Goal: Task Accomplishment & Management: Manage account settings

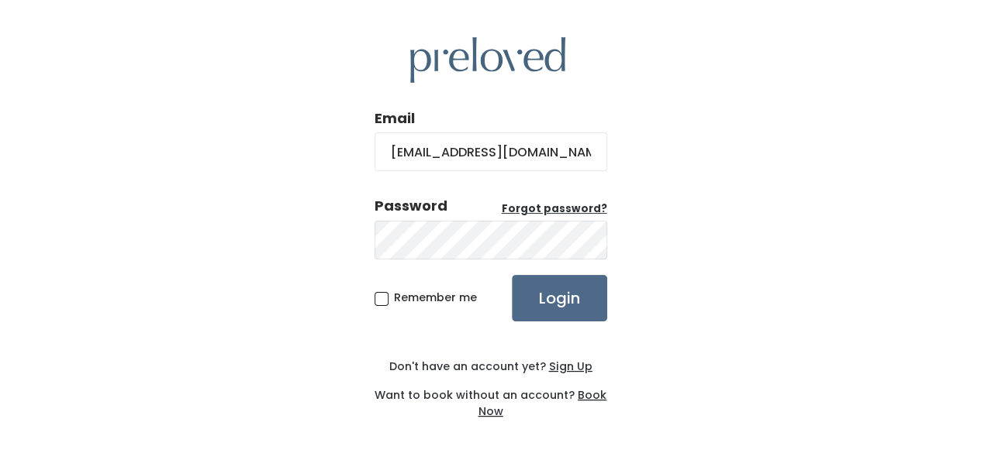
click at [398, 286] on div "Remember me Login" at bounding box center [490, 298] width 233 height 47
click at [394, 293] on span "Remember me" at bounding box center [435, 298] width 83 height 16
click at [394, 293] on input "Remember me" at bounding box center [399, 295] width 10 height 10
checkbox input "true"
click at [582, 305] on input "Login" at bounding box center [559, 298] width 95 height 47
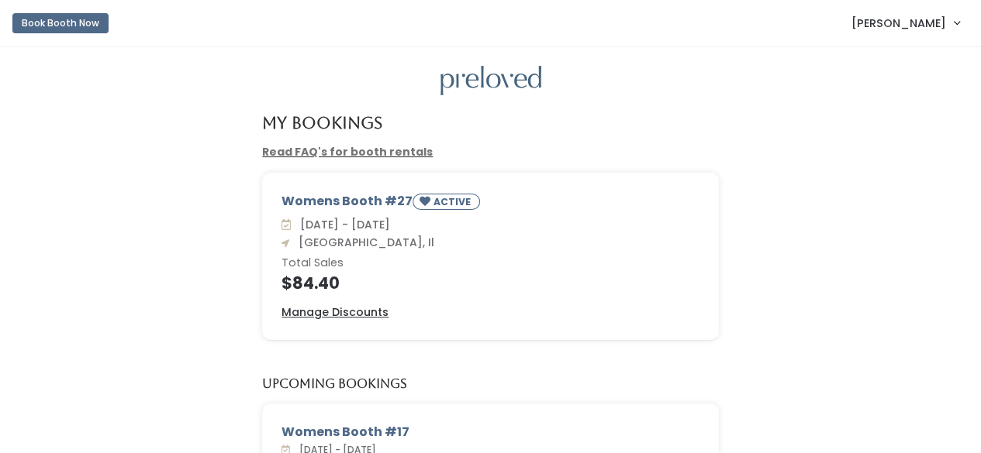
click at [871, 18] on span "[PERSON_NAME]" at bounding box center [898, 23] width 95 height 17
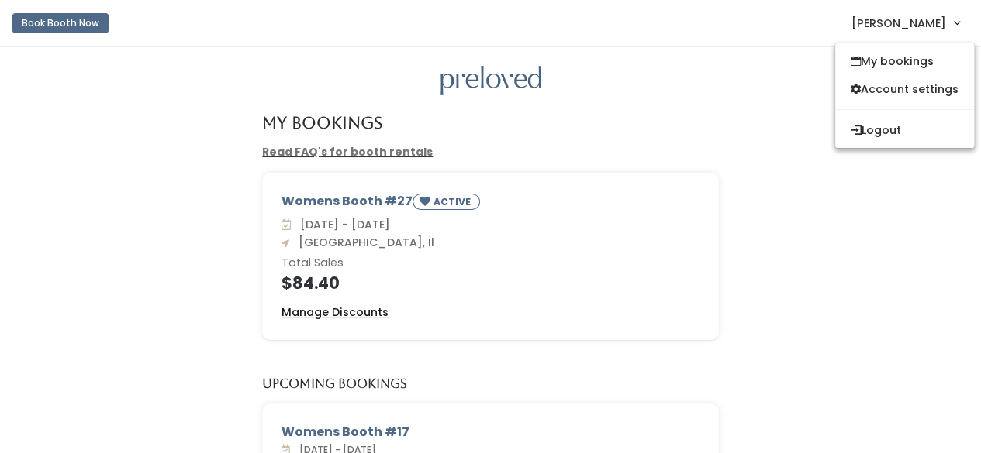
click at [344, 310] on u "Manage Discounts" at bounding box center [334, 313] width 107 height 16
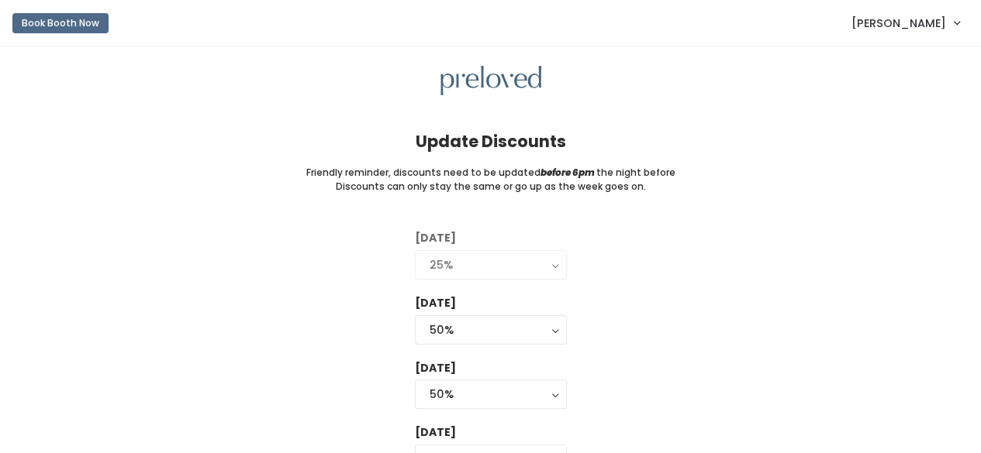
scroll to position [133, 0]
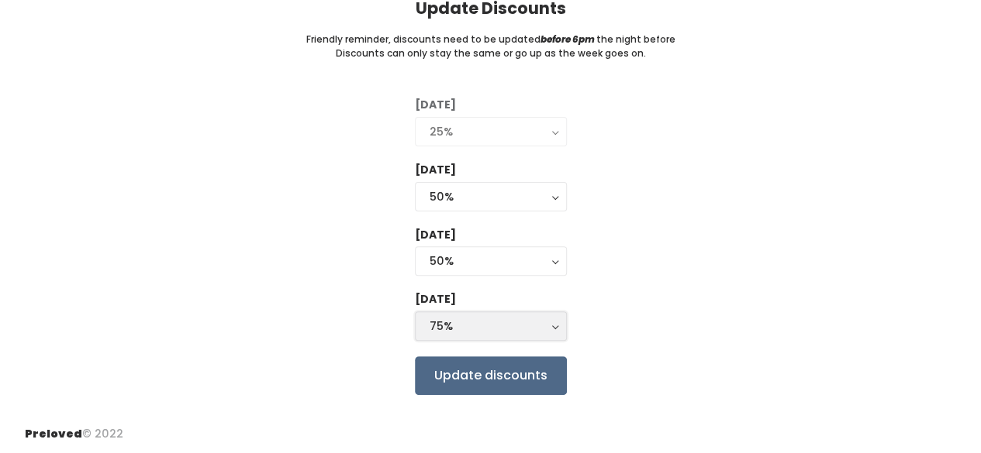
click at [465, 324] on div "75%" at bounding box center [490, 326] width 122 height 17
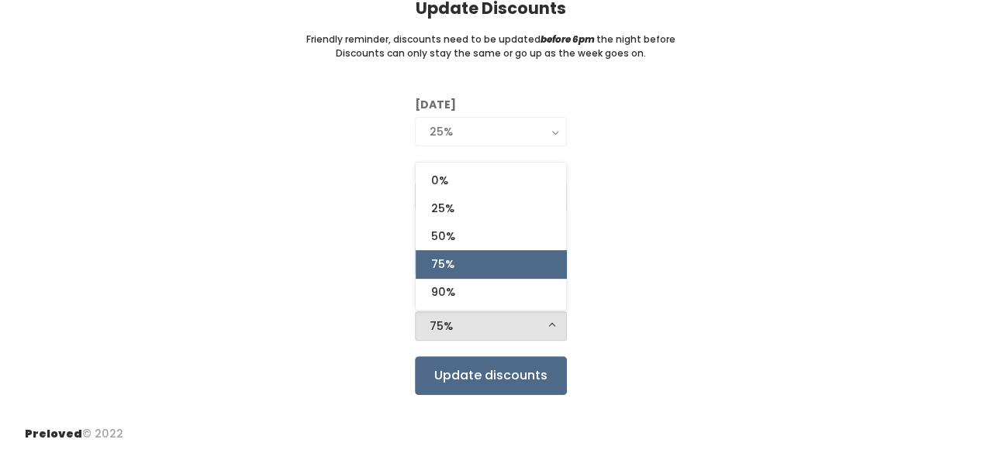
click at [673, 191] on div "Tuesday 0% 25% 50% 75% 90% 25% Wednesday 0% 25% 50% 75% 90% 50% Thursday 0% 25%…" at bounding box center [490, 246] width 931 height 298
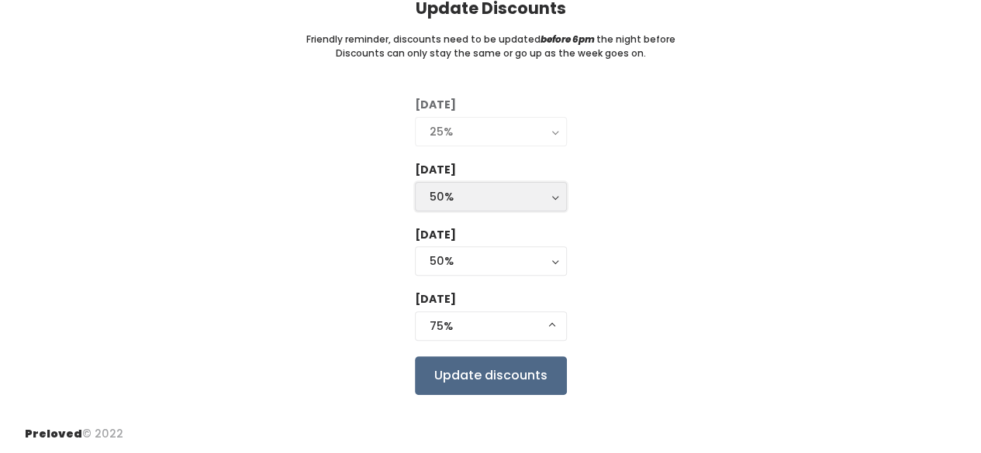
click at [495, 195] on div "50%" at bounding box center [490, 196] width 122 height 17
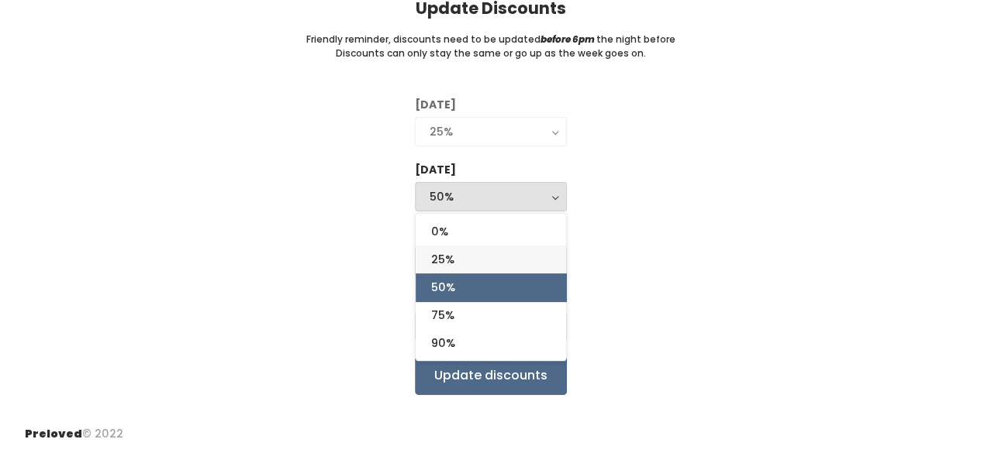
click at [471, 256] on link "25%" at bounding box center [491, 260] width 150 height 28
select select "25%"
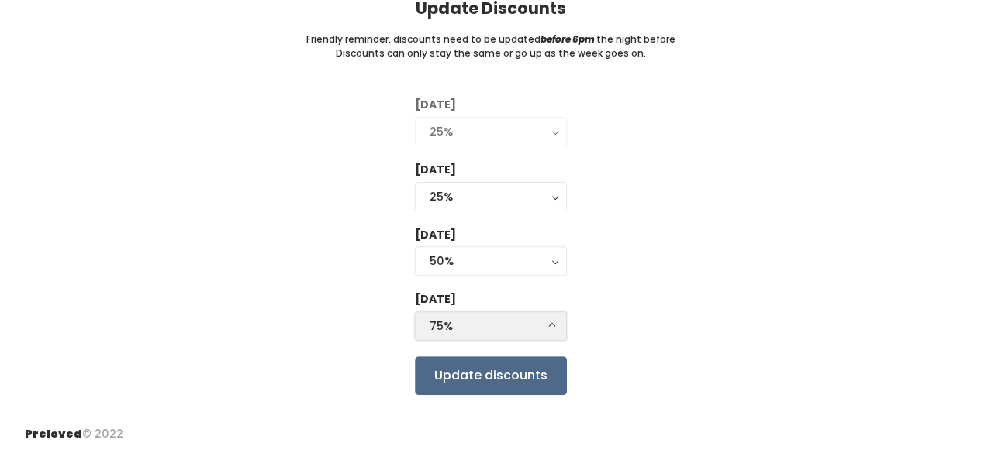
click at [468, 326] on div "75%" at bounding box center [490, 326] width 122 height 17
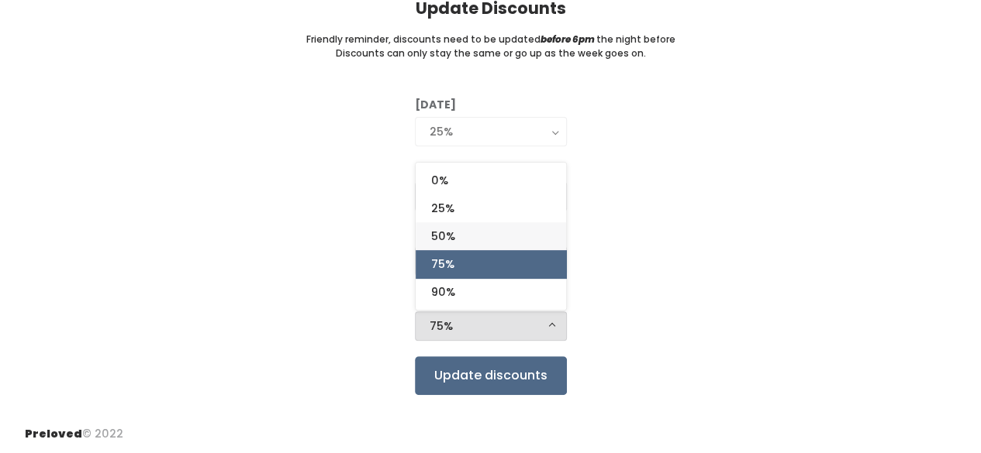
click at [451, 244] on span "50%" at bounding box center [443, 236] width 24 height 17
select select "50%"
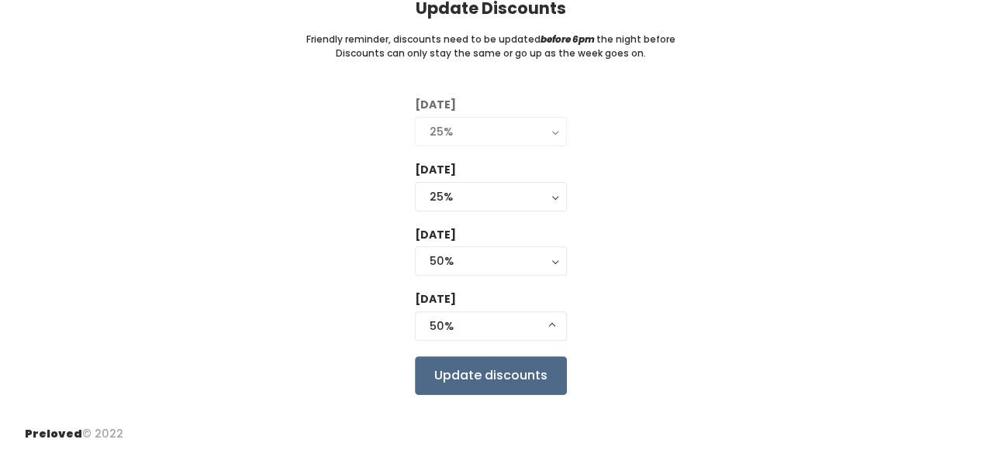
click at [710, 165] on div "Tuesday 0% 25% 50% 75% 90% 25% Wednesday 0% 25% 50% 75% 90% 25% 0% 25% 50% 75% …" at bounding box center [490, 246] width 931 height 298
click at [488, 367] on input "Update discounts" at bounding box center [491, 376] width 152 height 39
